Goal: Information Seeking & Learning: Find specific fact

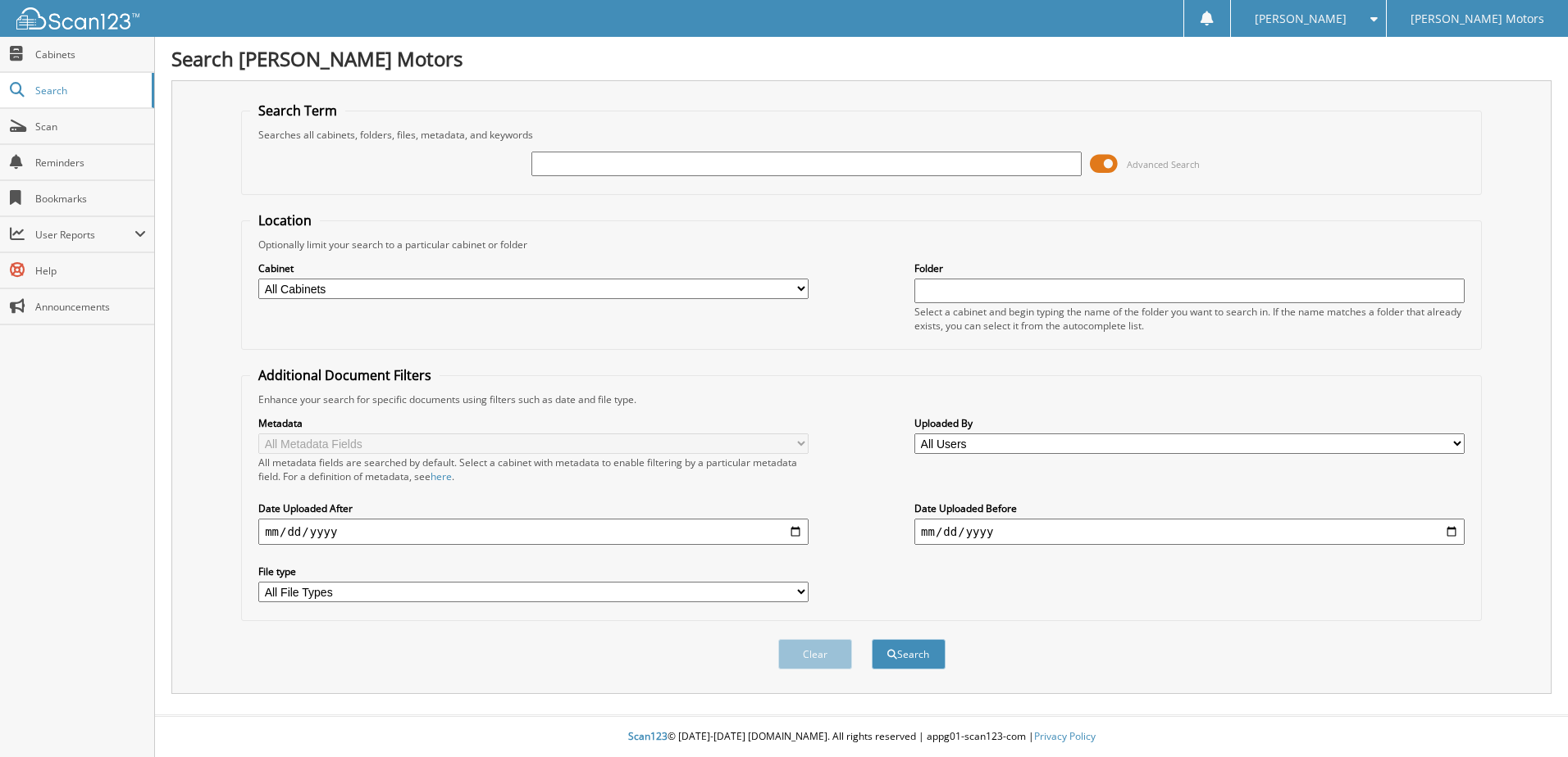
click at [1102, 169] on span at bounding box center [1104, 164] width 28 height 25
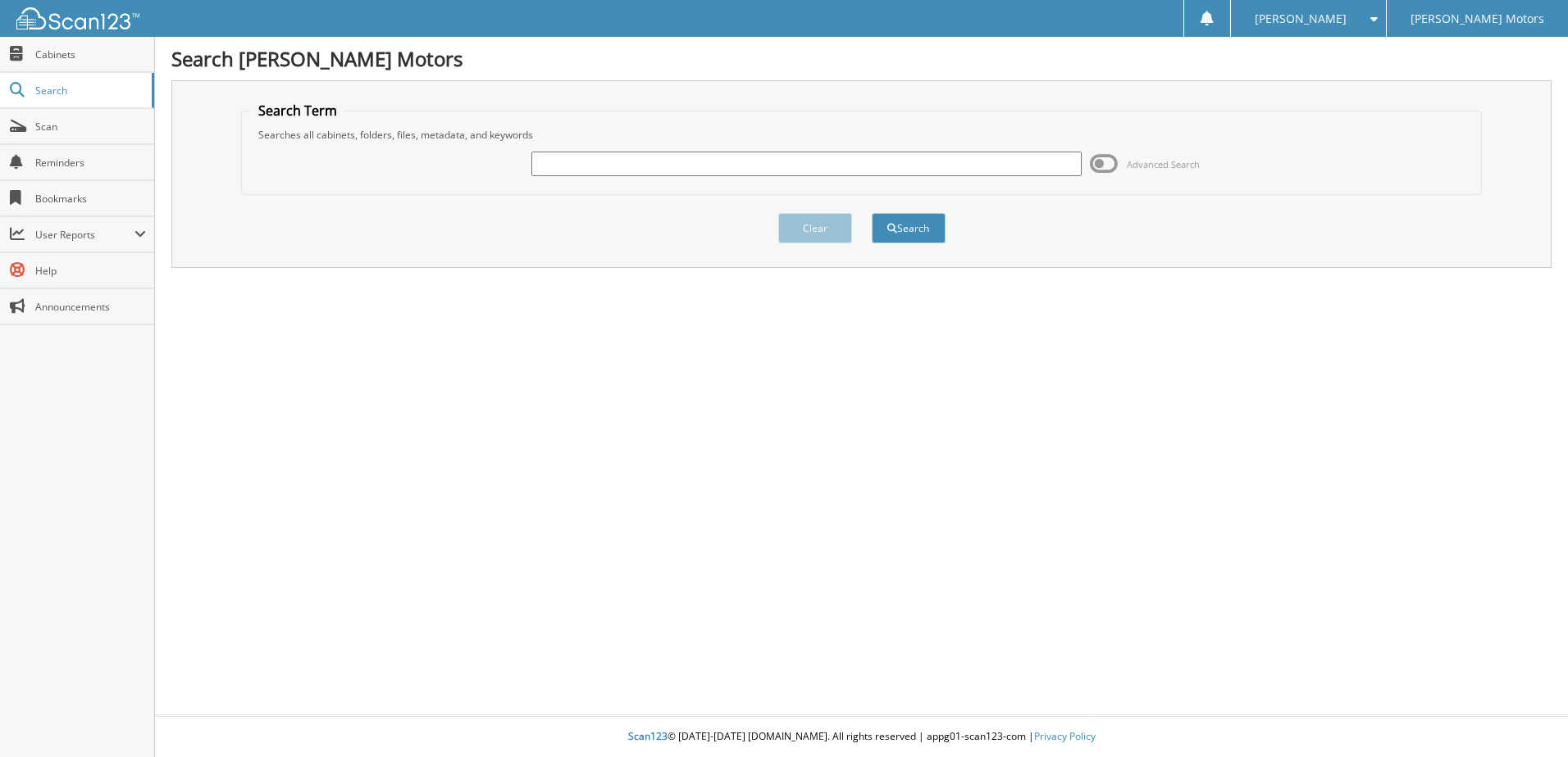
click at [696, 164] on input "text" at bounding box center [806, 164] width 551 height 25
type input "[PERSON_NAME]"
click at [871, 213] on button "Search" at bounding box center [908, 228] width 74 height 30
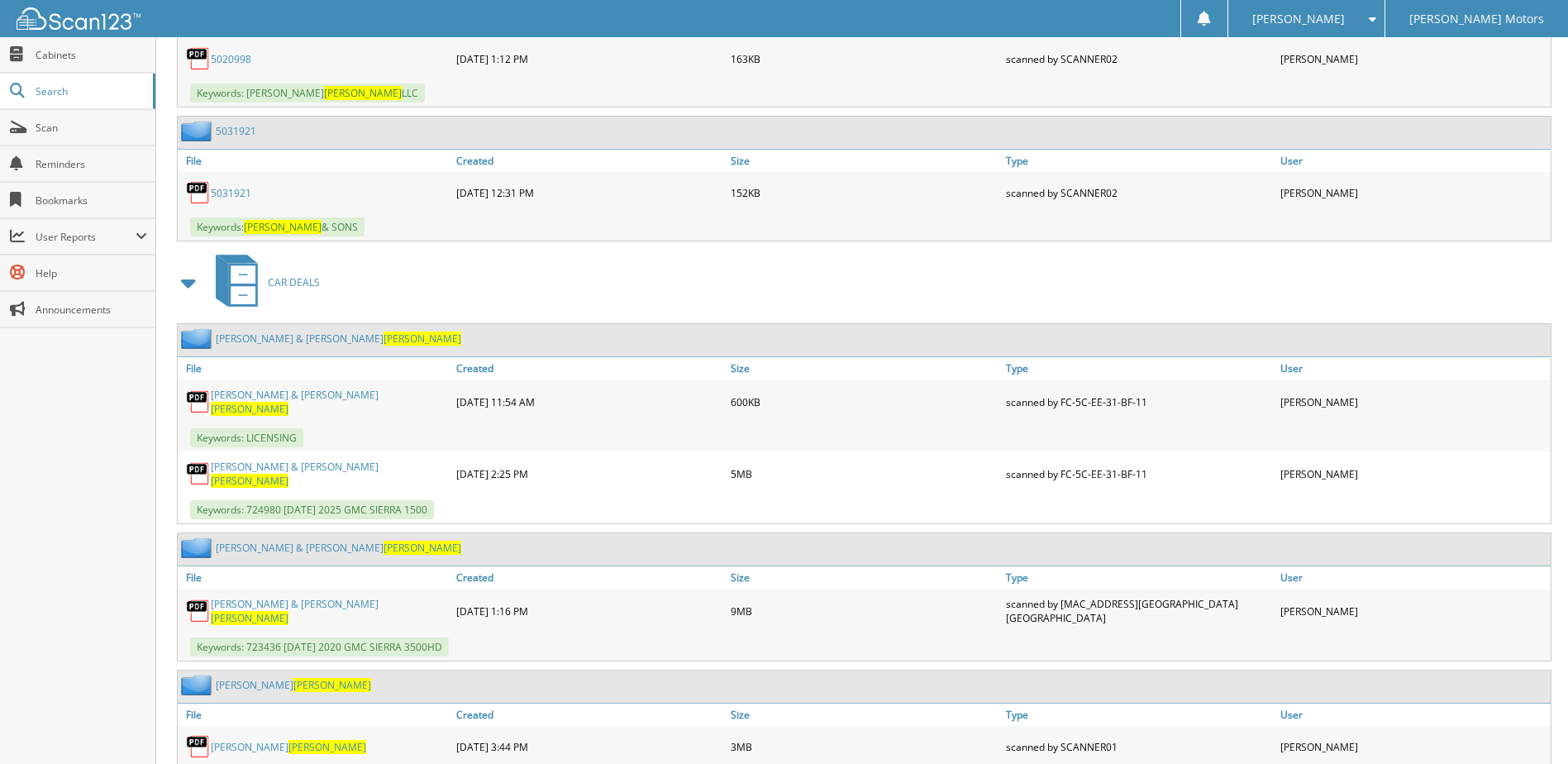
scroll to position [16876, 0]
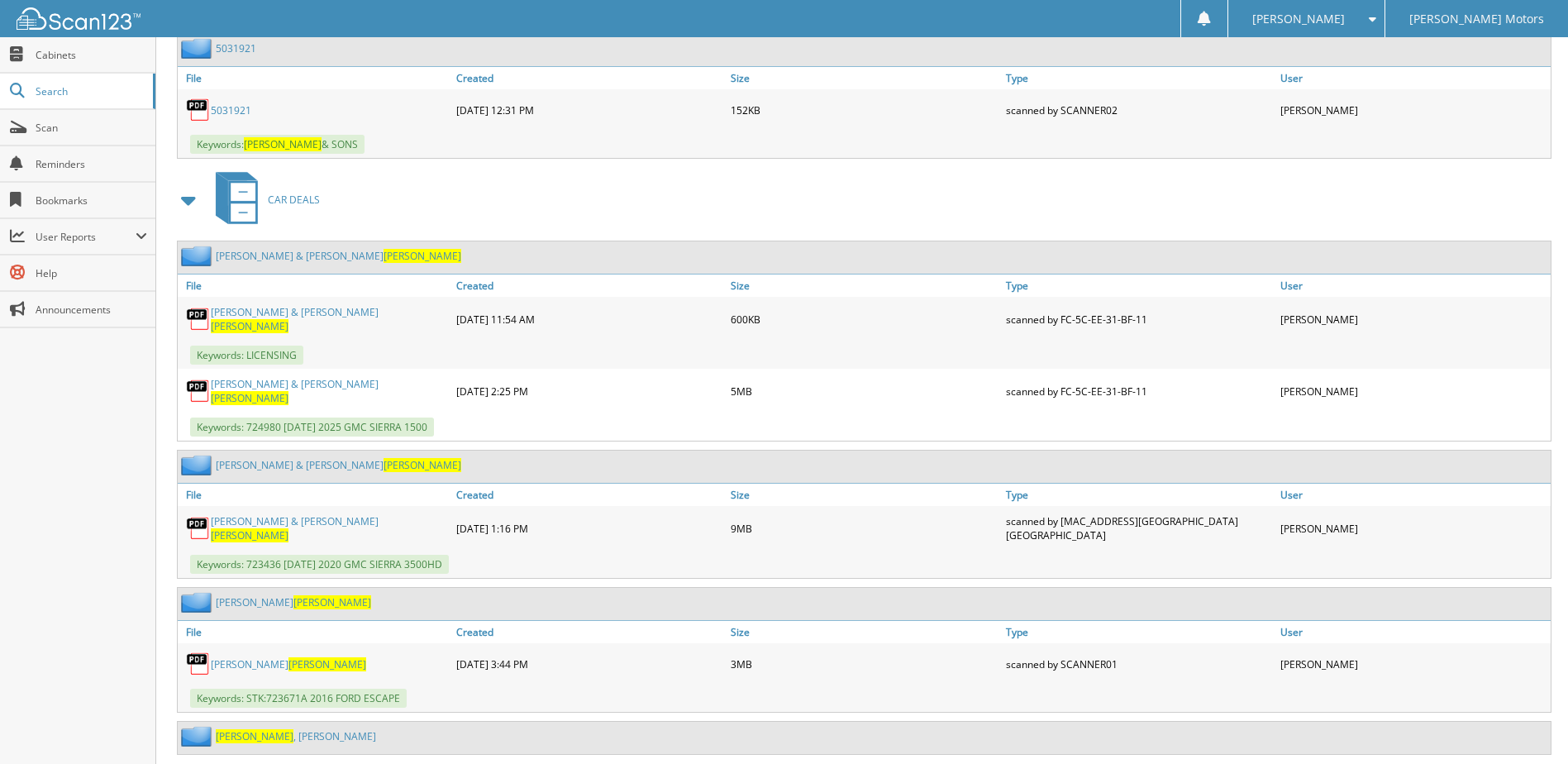
click at [276, 515] on link "[PERSON_NAME] & [PERSON_NAME]" at bounding box center [330, 528] width 237 height 28
